Goal: Transaction & Acquisition: Download file/media

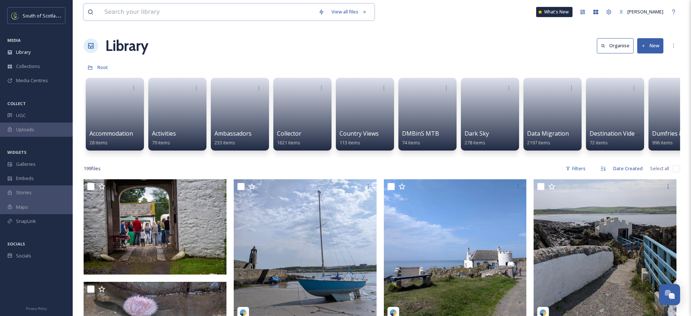
click at [145, 17] on input at bounding box center [208, 12] width 214 height 16
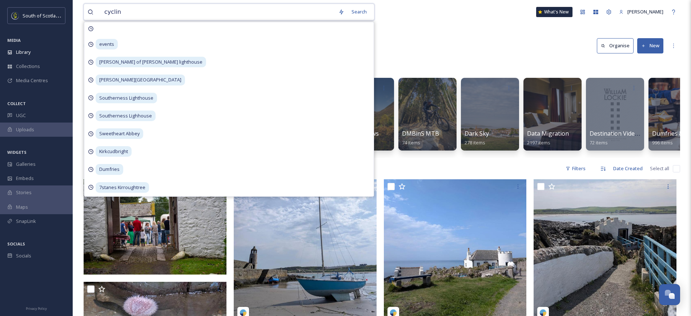
type input "cycling"
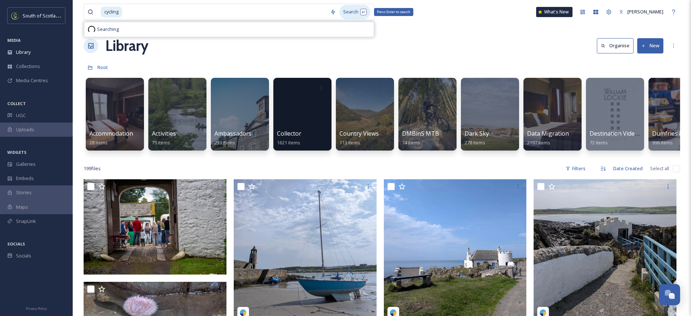
click at [349, 6] on div "Search Press Enter to search" at bounding box center [354, 12] width 31 height 14
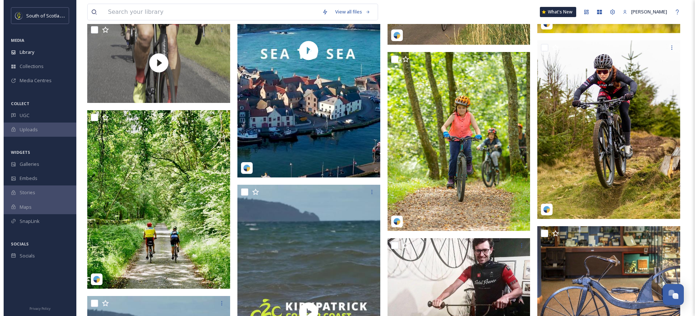
scroll to position [2789, 0]
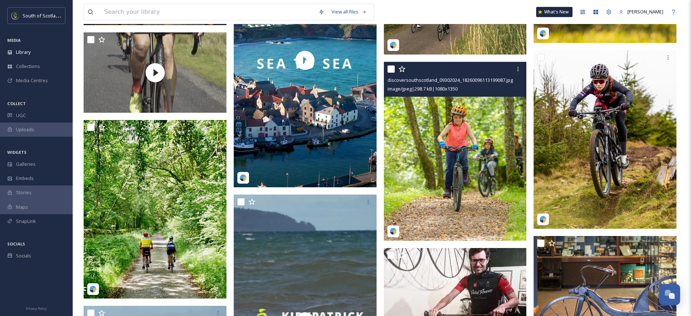
click at [449, 122] on img at bounding box center [455, 151] width 143 height 178
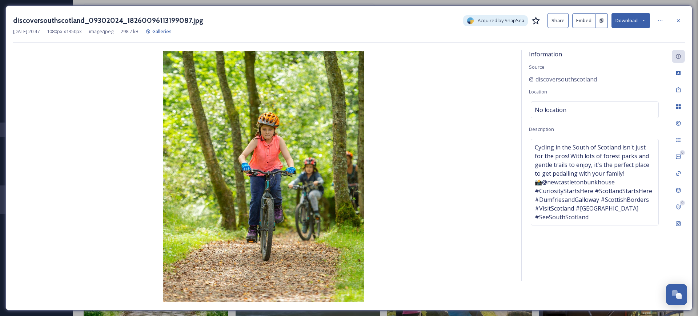
click at [619, 16] on button "Download" at bounding box center [630, 20] width 39 height 15
click at [619, 35] on span "Download Original (1080 x 1350)" at bounding box center [611, 37] width 69 height 7
